Goal: Information Seeking & Learning: Learn about a topic

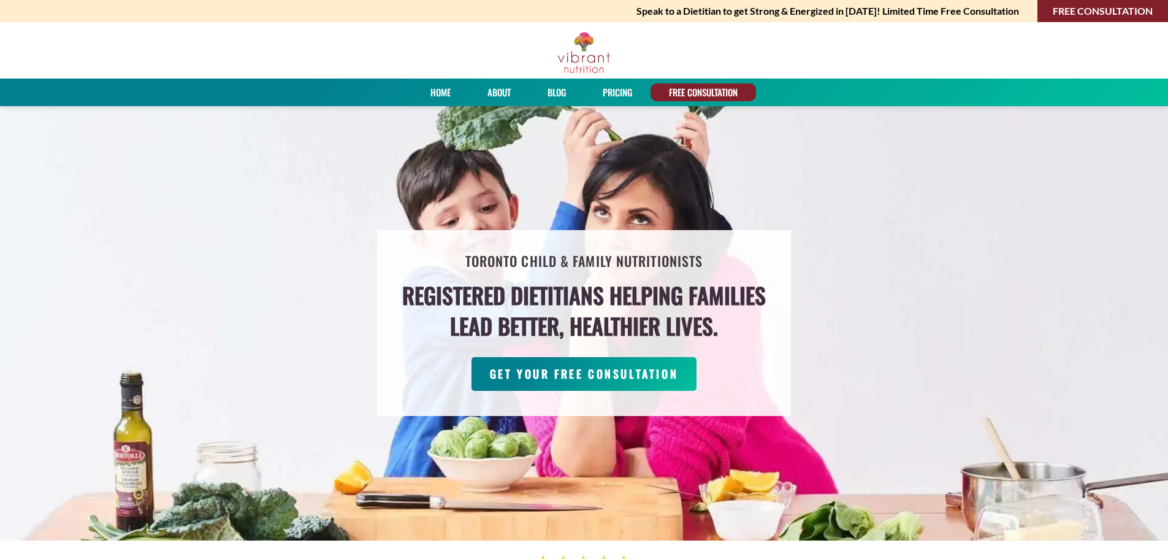
click at [499, 92] on link "About" at bounding box center [499, 92] width 32 height 18
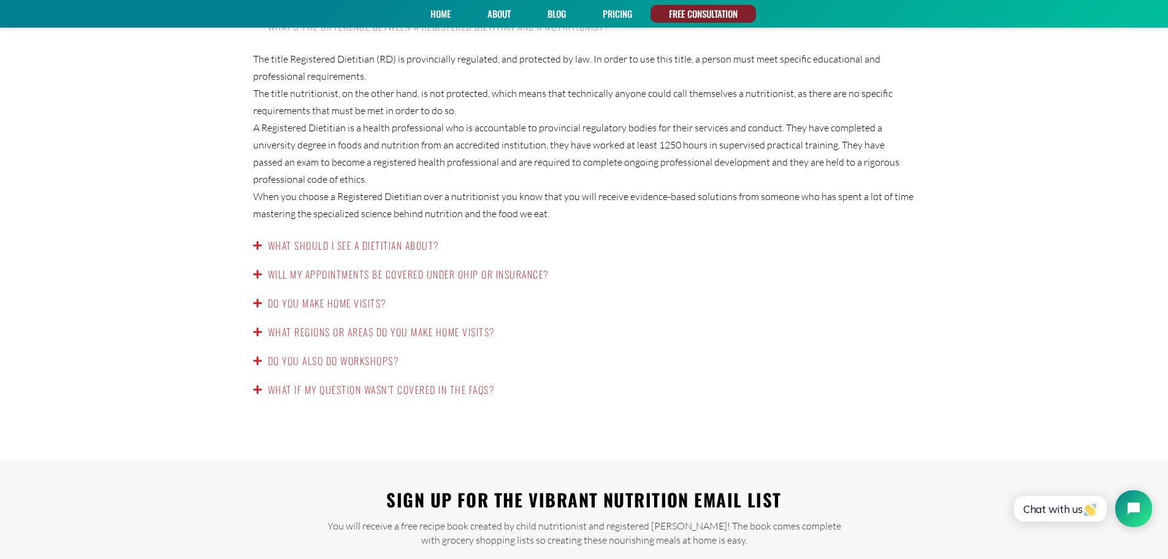
scroll to position [1999, 0]
click at [315, 266] on link "Will my appointments be covered under OHIP or insurance?" at bounding box center [408, 273] width 281 height 15
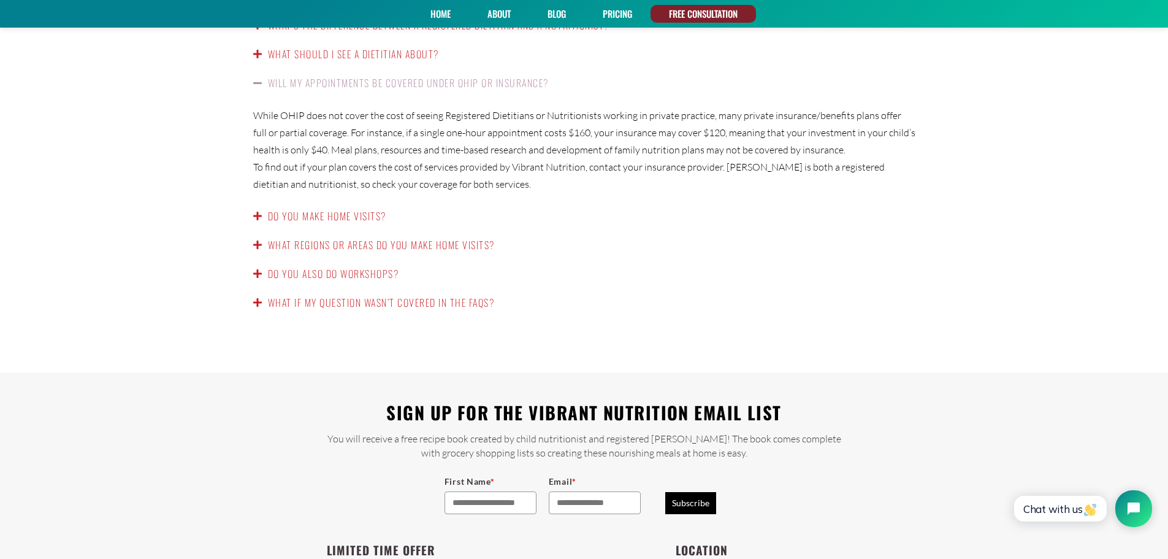
scroll to position [1989, 0]
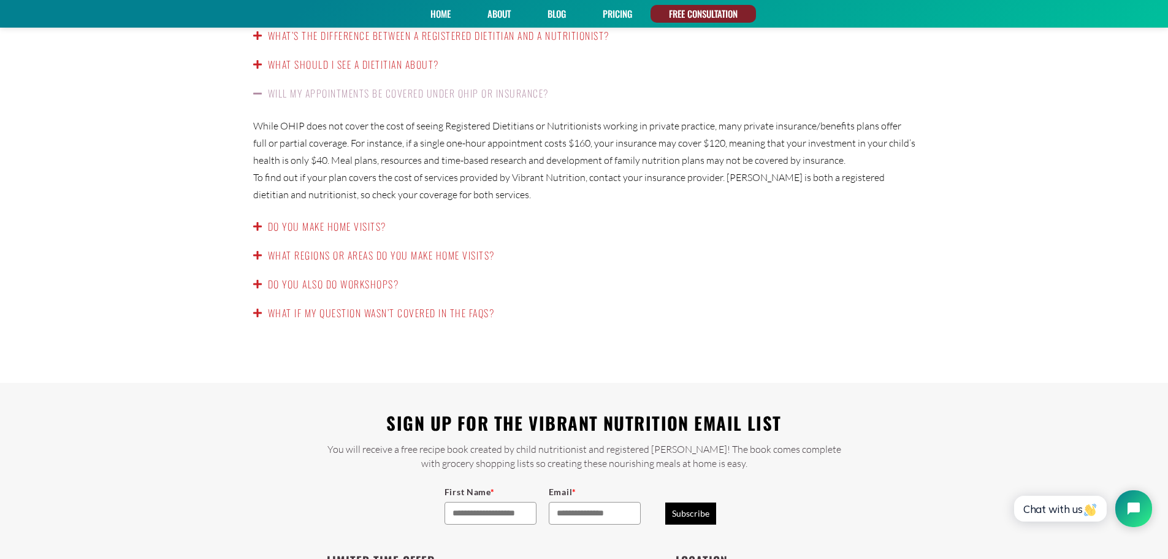
click at [321, 57] on link "What should I see a dietitian about?" at bounding box center [353, 64] width 171 height 15
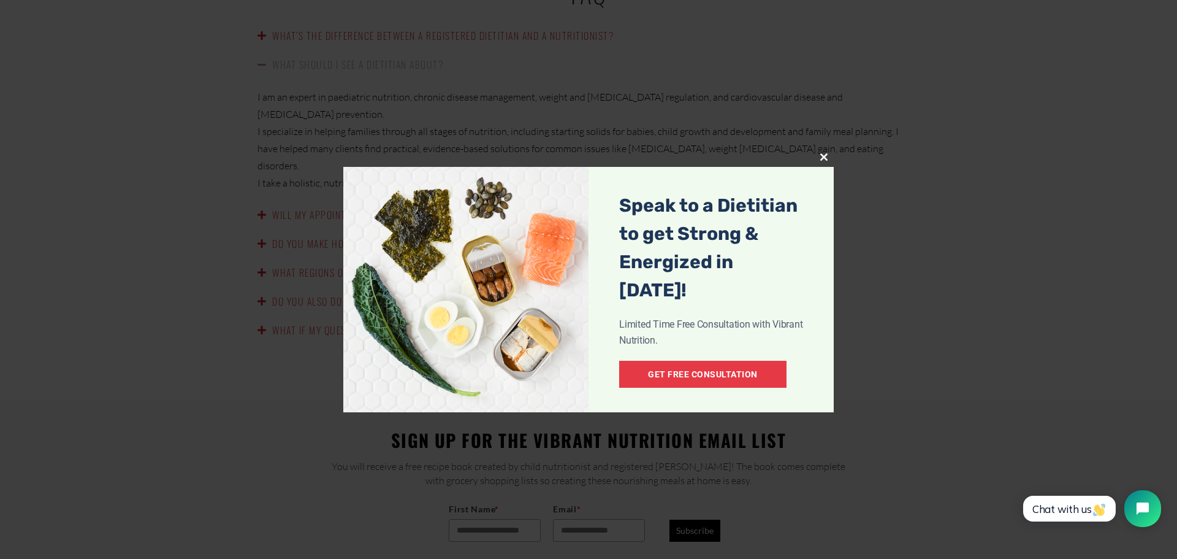
click at [821, 153] on span at bounding box center [824, 156] width 20 height 7
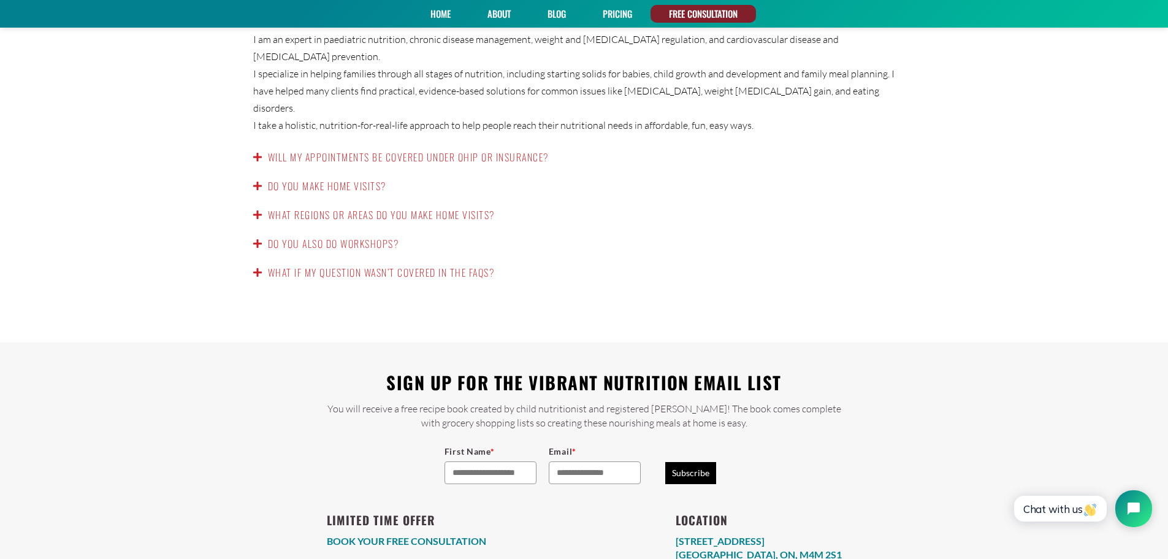
scroll to position [2046, 0]
click at [316, 208] on link "What regions or areas do you make home visits?" at bounding box center [381, 215] width 227 height 15
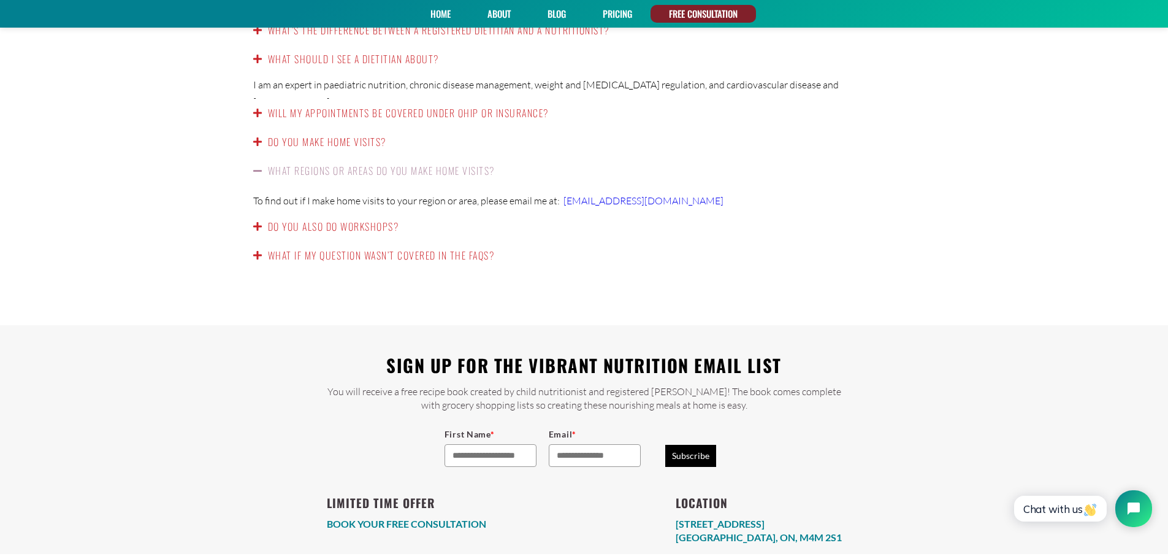
scroll to position [1988, 0]
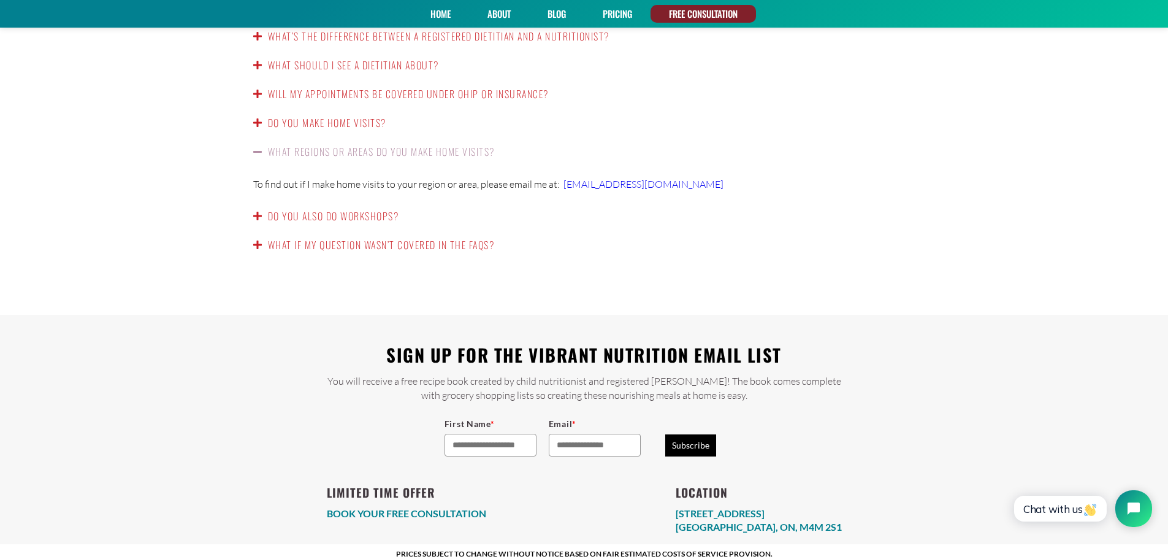
click at [296, 115] on link "Do you make home visits?" at bounding box center [327, 122] width 118 height 15
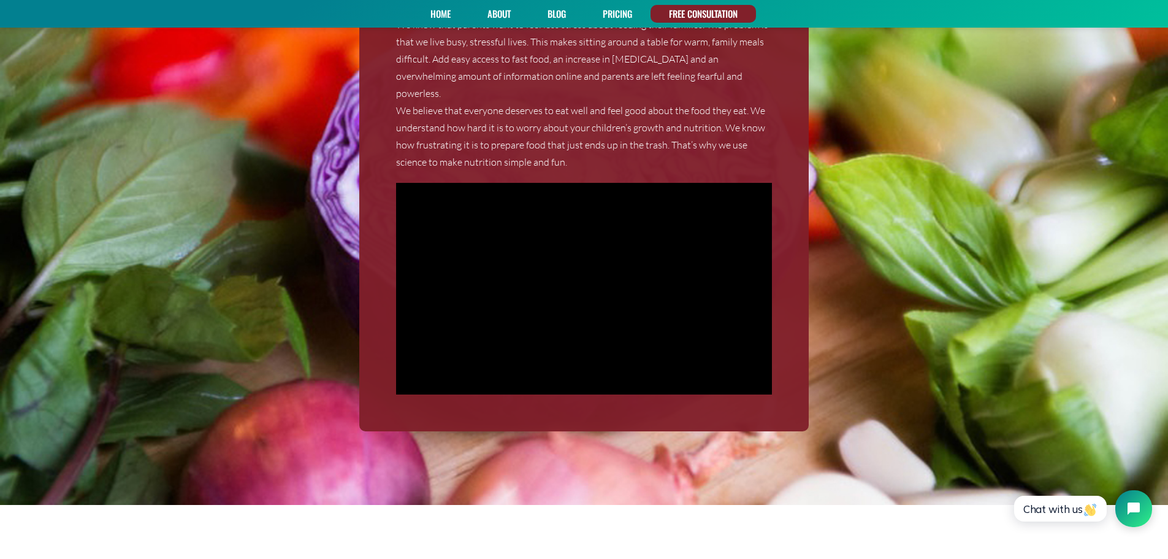
scroll to position [1244, 0]
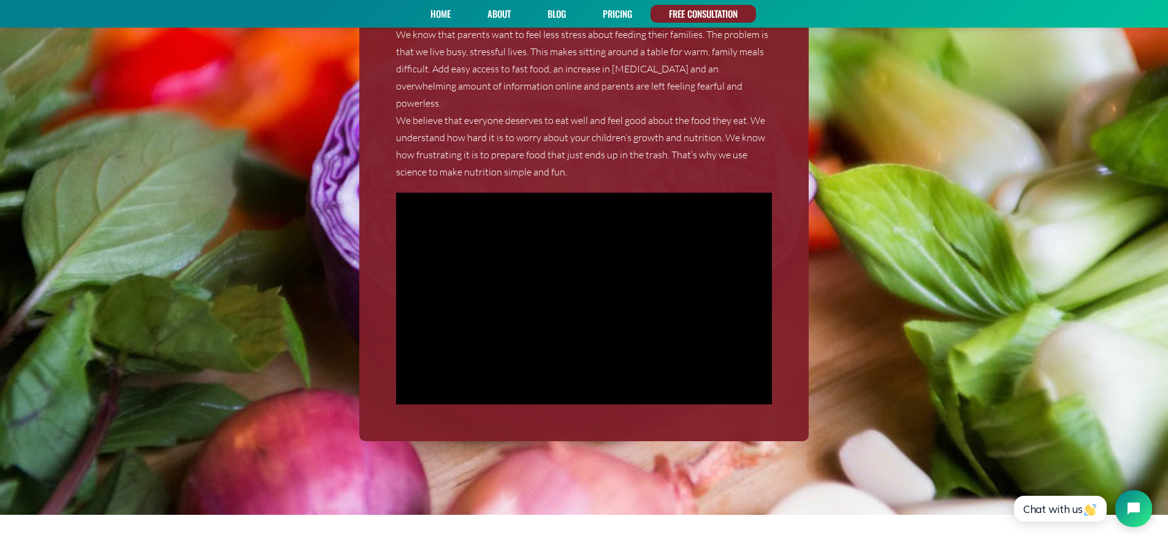
click at [621, 15] on link "PRICING" at bounding box center [618, 14] width 38 height 18
